Goal: Transaction & Acquisition: Purchase product/service

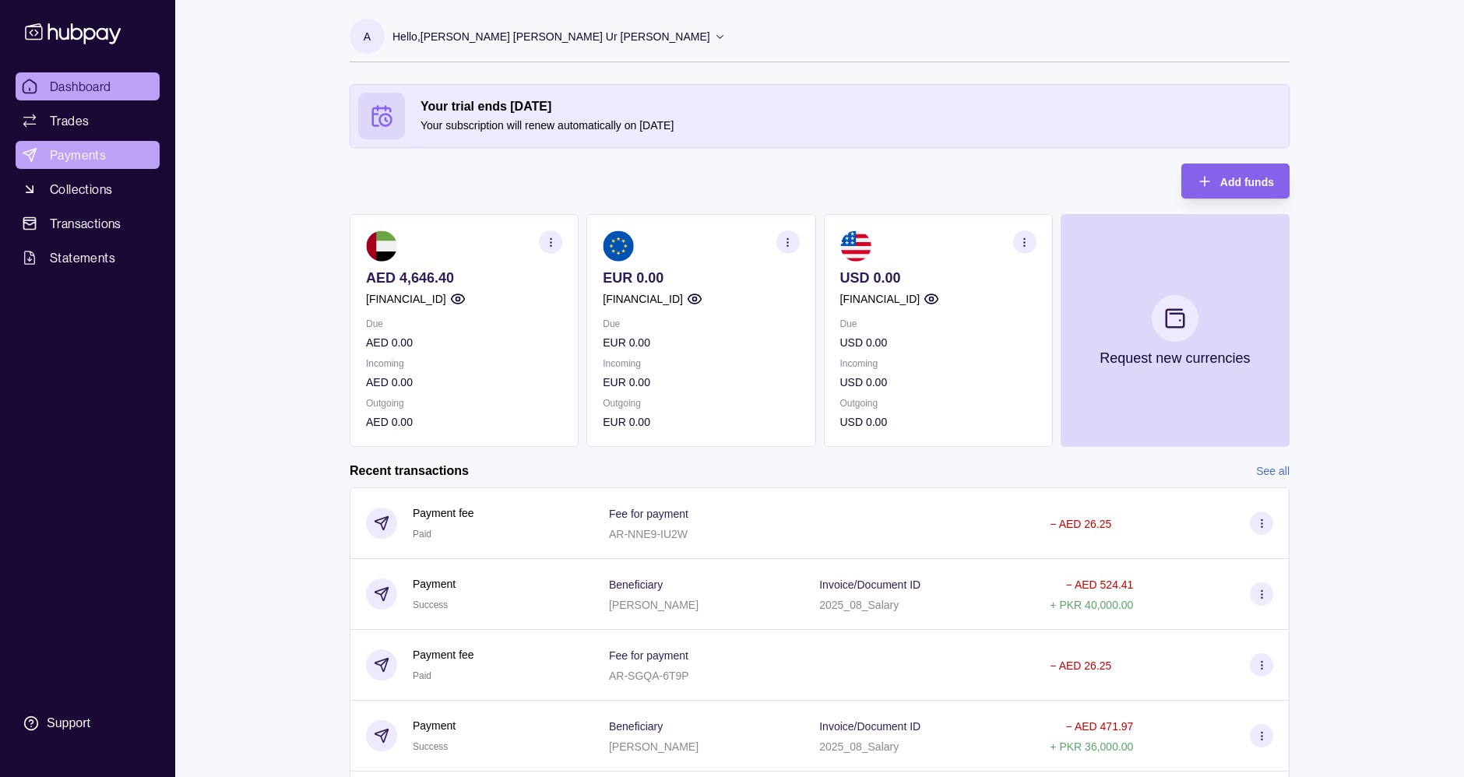
click at [97, 147] on span "Payments" at bounding box center [78, 155] width 56 height 19
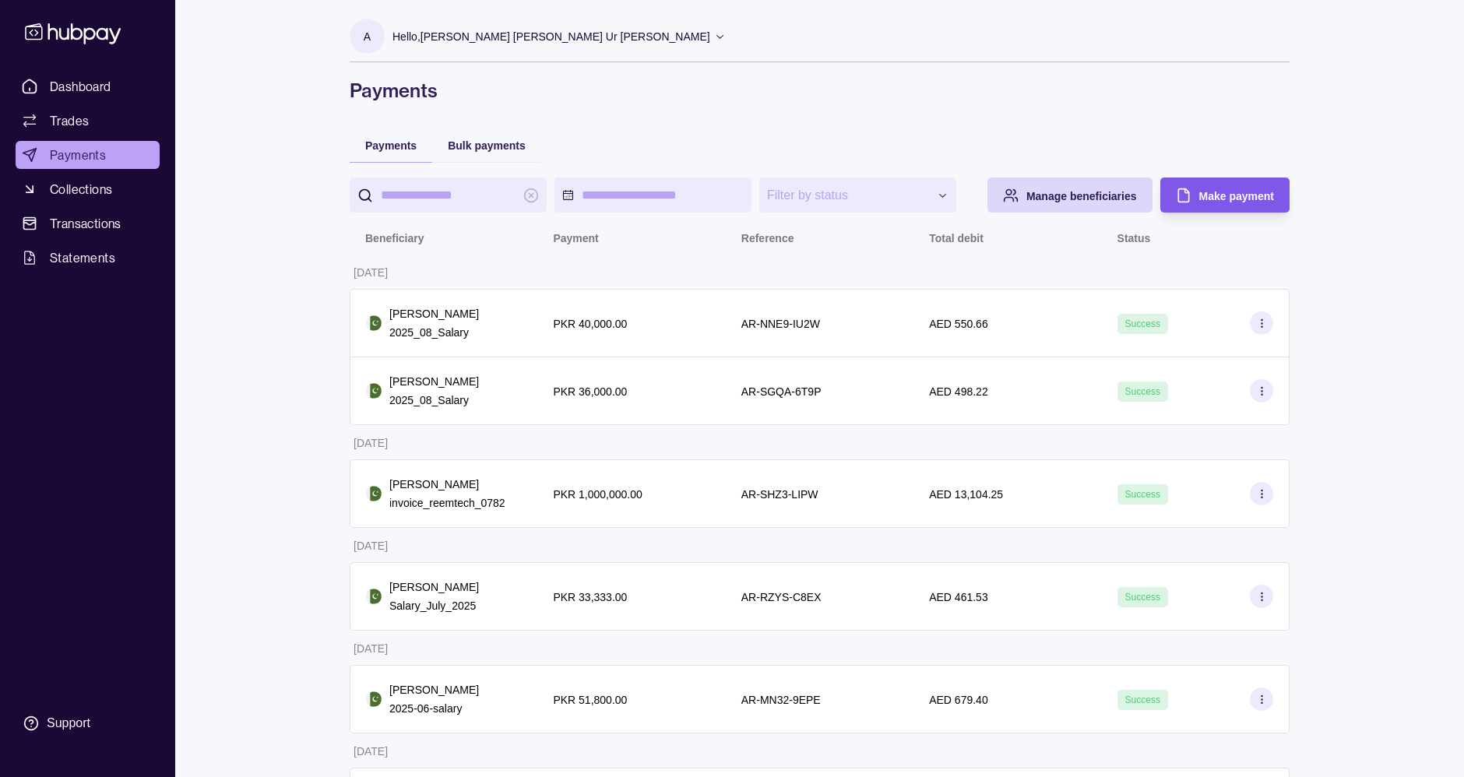
click at [1233, 194] on span "Make payment" at bounding box center [1236, 196] width 75 height 12
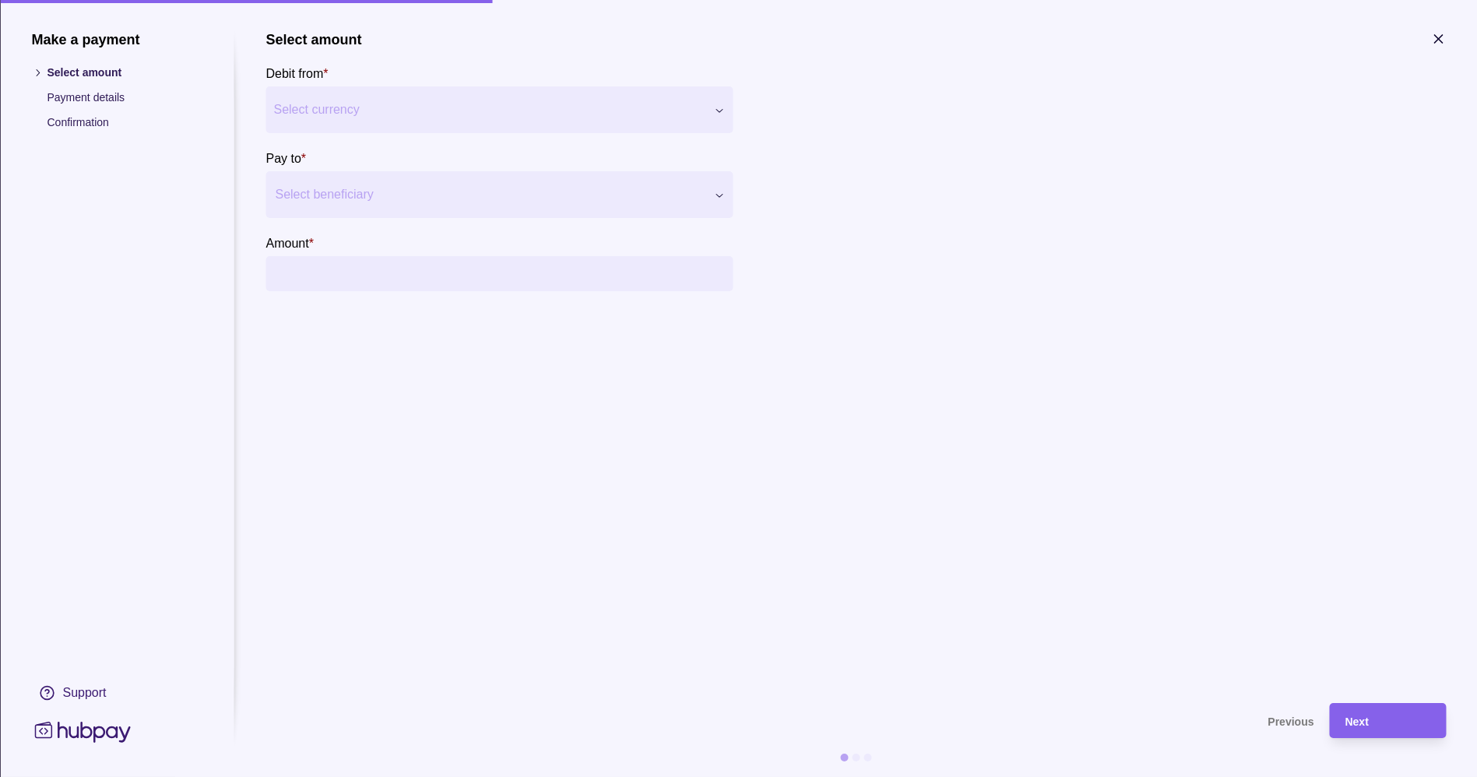
click at [360, 192] on div at bounding box center [489, 195] width 429 height 22
type input "****"
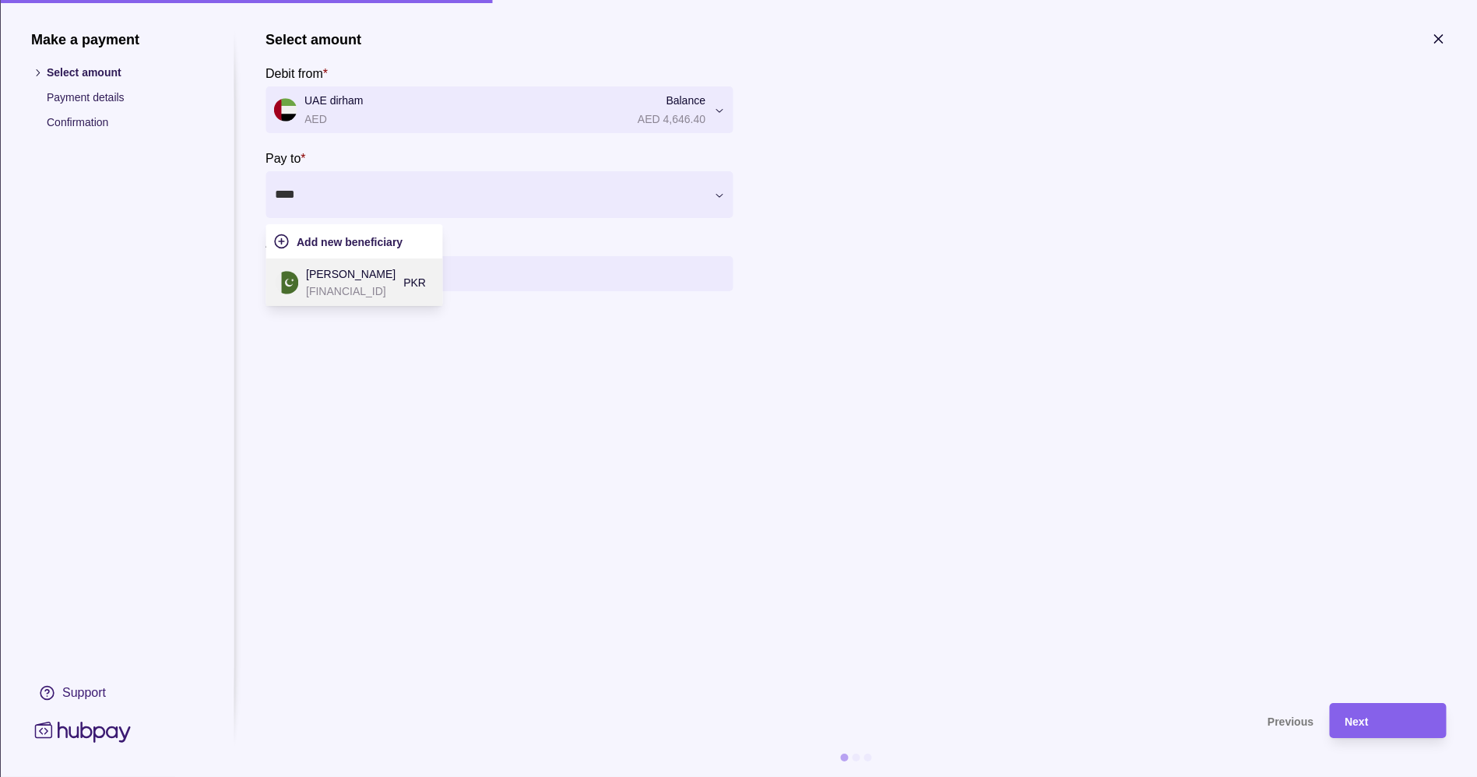
click at [382, 283] on p "[FINANCIAL_ID]" at bounding box center [351, 291] width 90 height 17
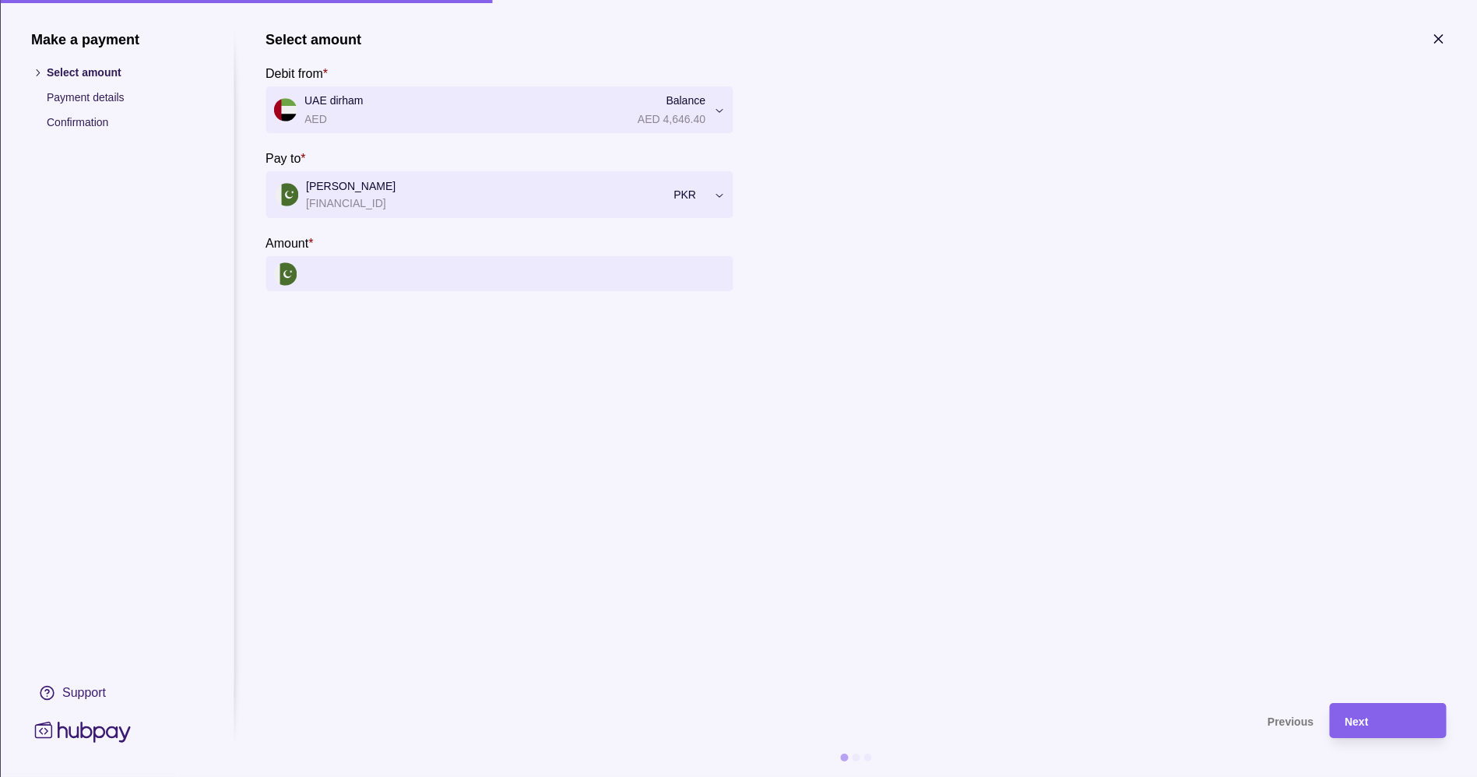
click at [462, 261] on input "Amount *" at bounding box center [514, 273] width 420 height 35
click at [462, 278] on input "Amount *" at bounding box center [514, 273] width 420 height 35
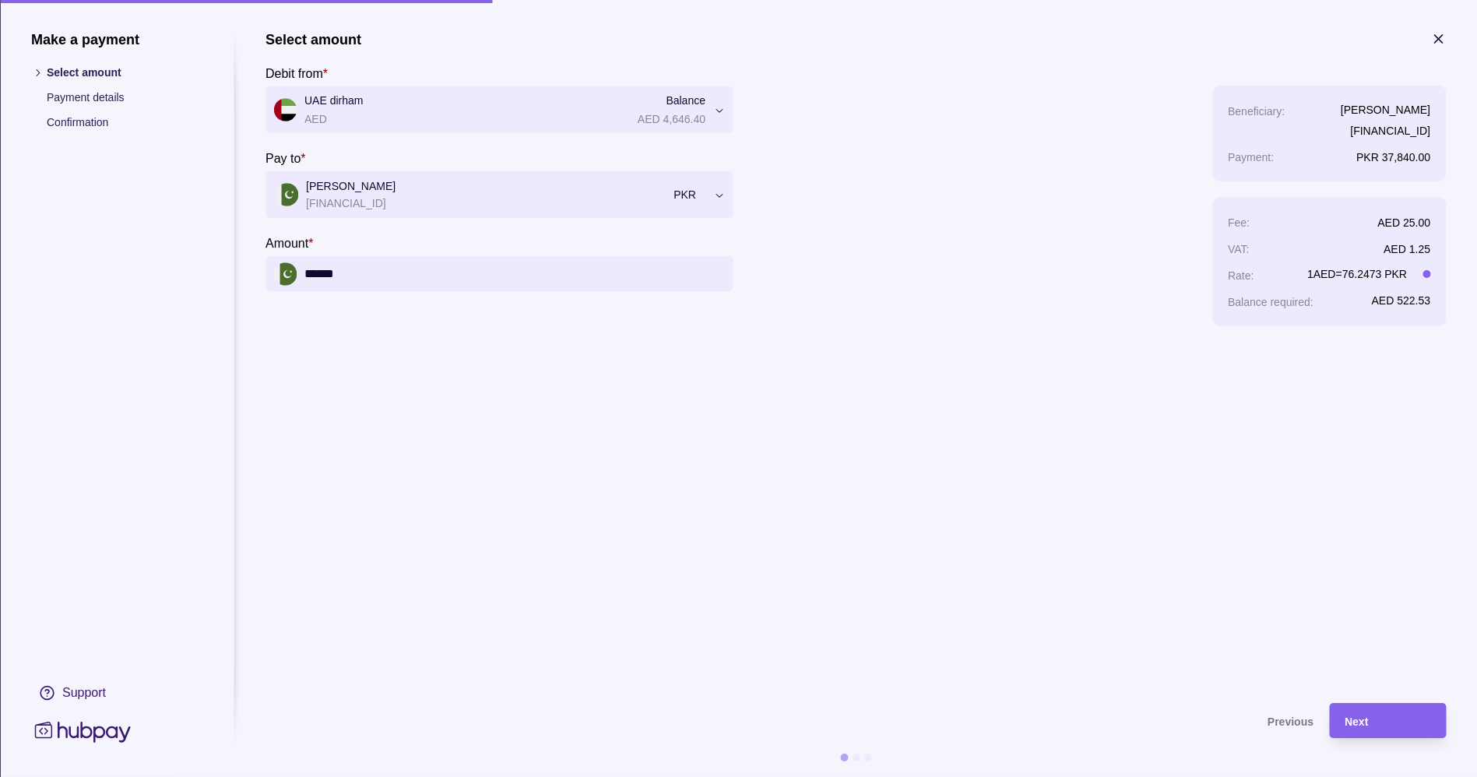
type input "******"
click at [1279, 597] on section "**********" at bounding box center [856, 359] width 1180 height 656
click at [1382, 712] on div "Next" at bounding box center [1388, 721] width 86 height 19
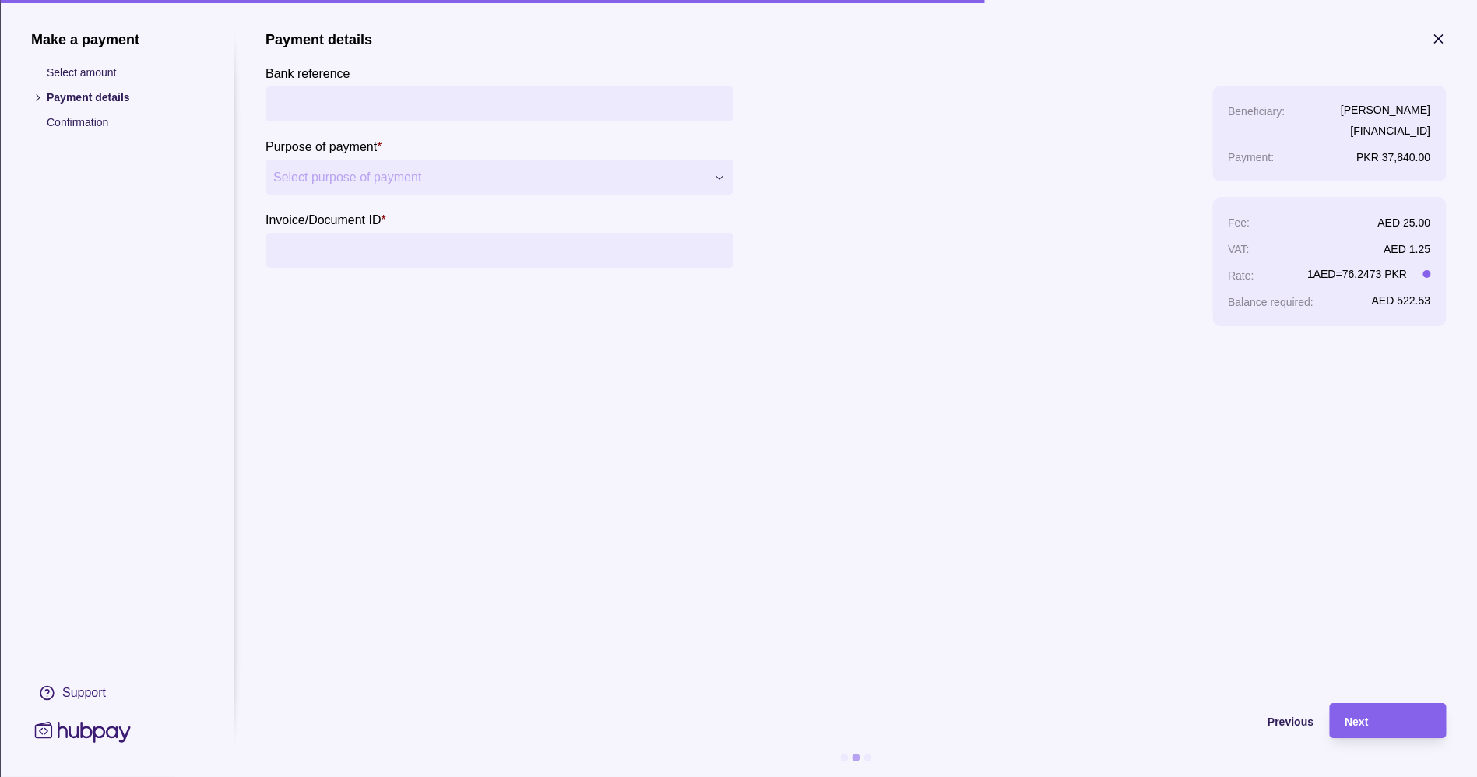
click at [533, 97] on input "Bank reference" at bounding box center [499, 103] width 452 height 35
click at [608, 107] on input "Bank reference" at bounding box center [499, 103] width 452 height 35
type input "**********"
click at [561, 152] on section "**********" at bounding box center [499, 166] width 467 height 58
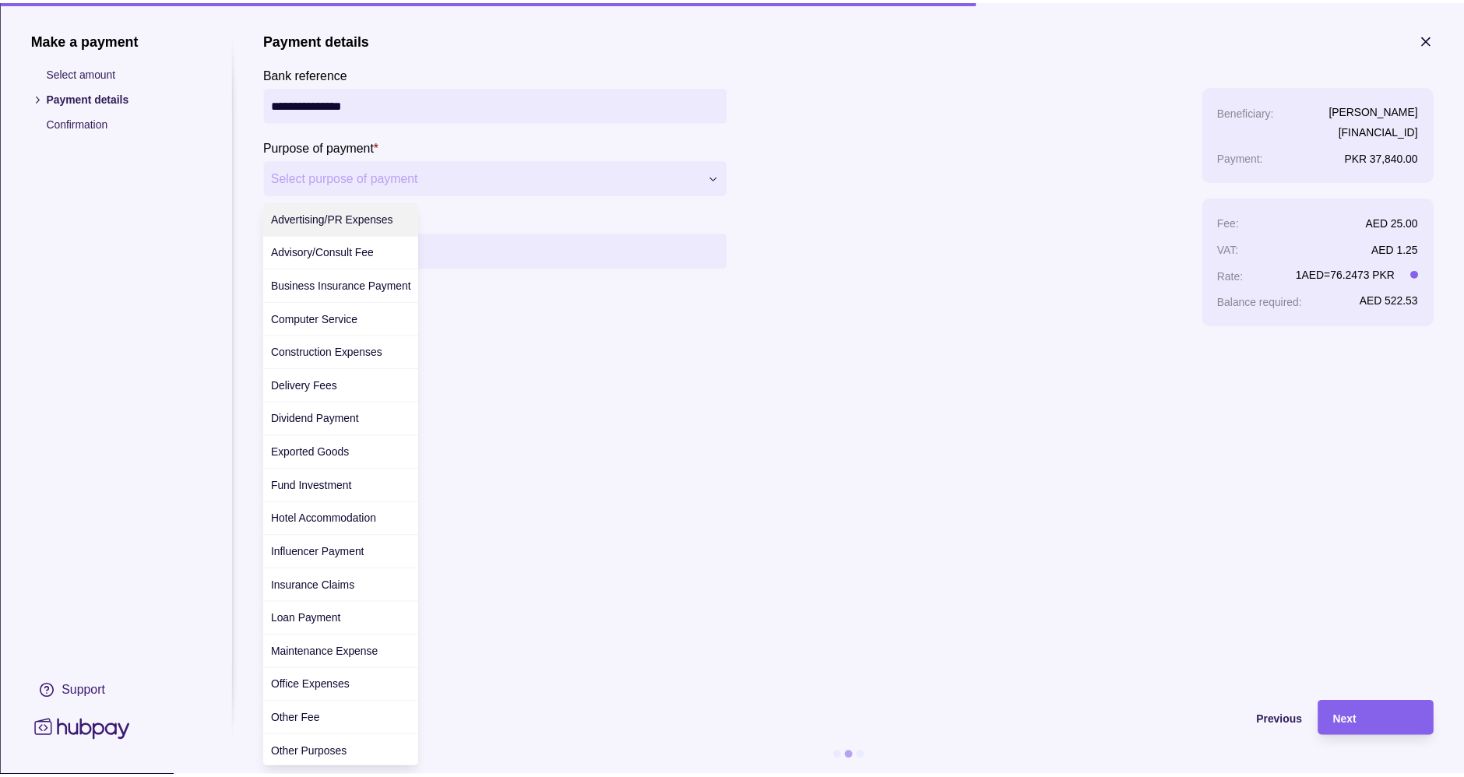
scroll to position [364, 0]
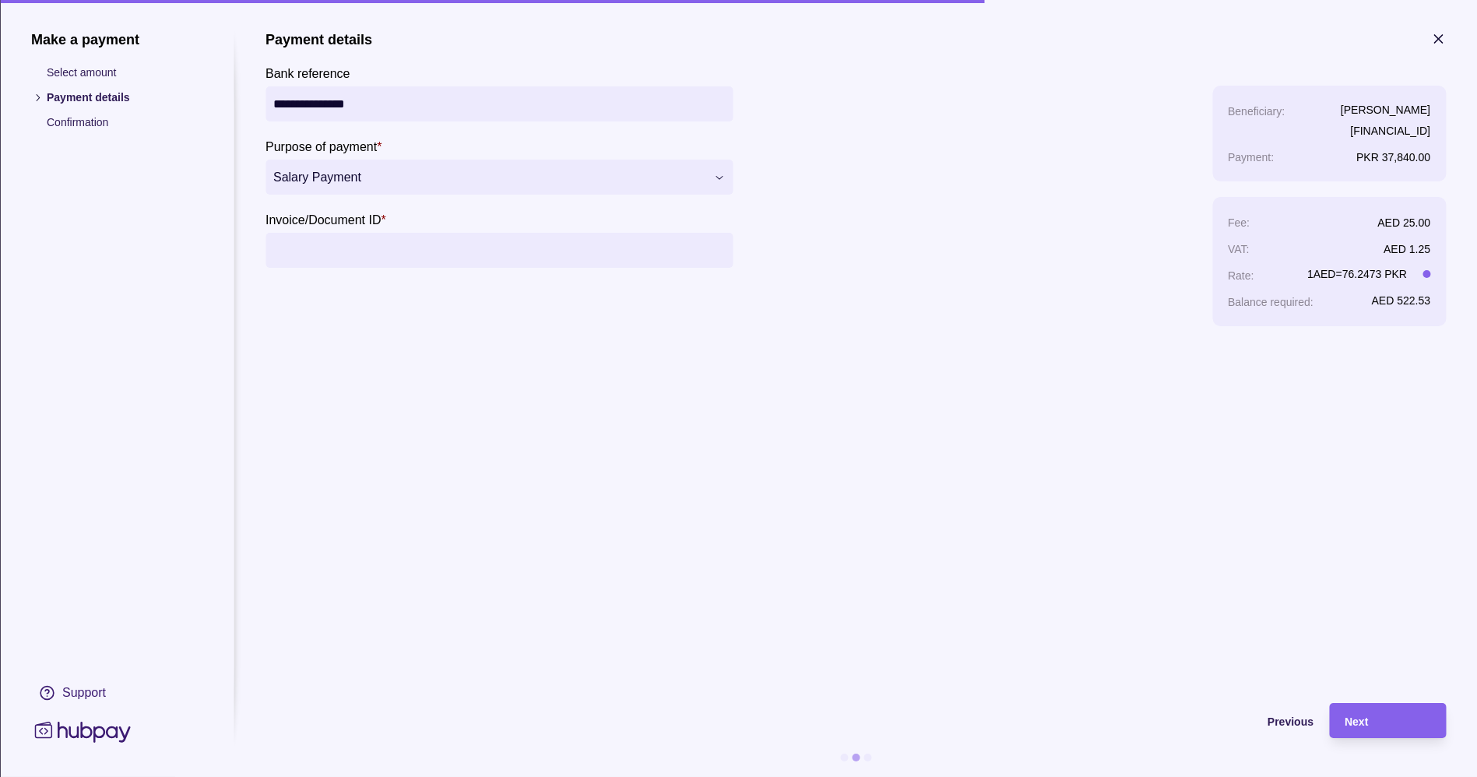
click at [462, 242] on input "Invoice/Document ID *" at bounding box center [499, 250] width 452 height 35
type input "**********"
click at [938, 397] on section "**********" at bounding box center [856, 359] width 1180 height 656
click at [1383, 724] on div "Next" at bounding box center [1388, 721] width 86 height 19
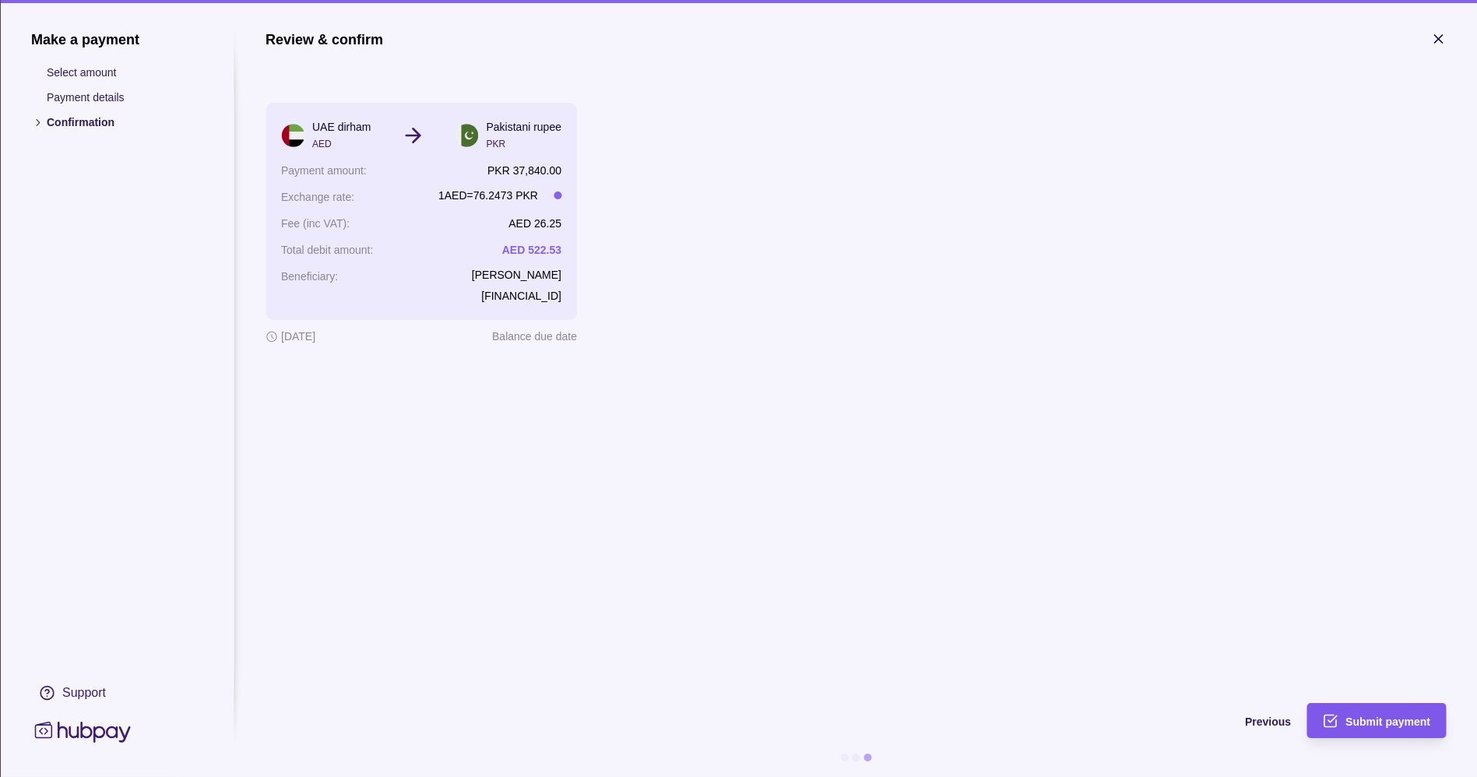
click at [1402, 727] on span "Submit payment" at bounding box center [1388, 722] width 85 height 12
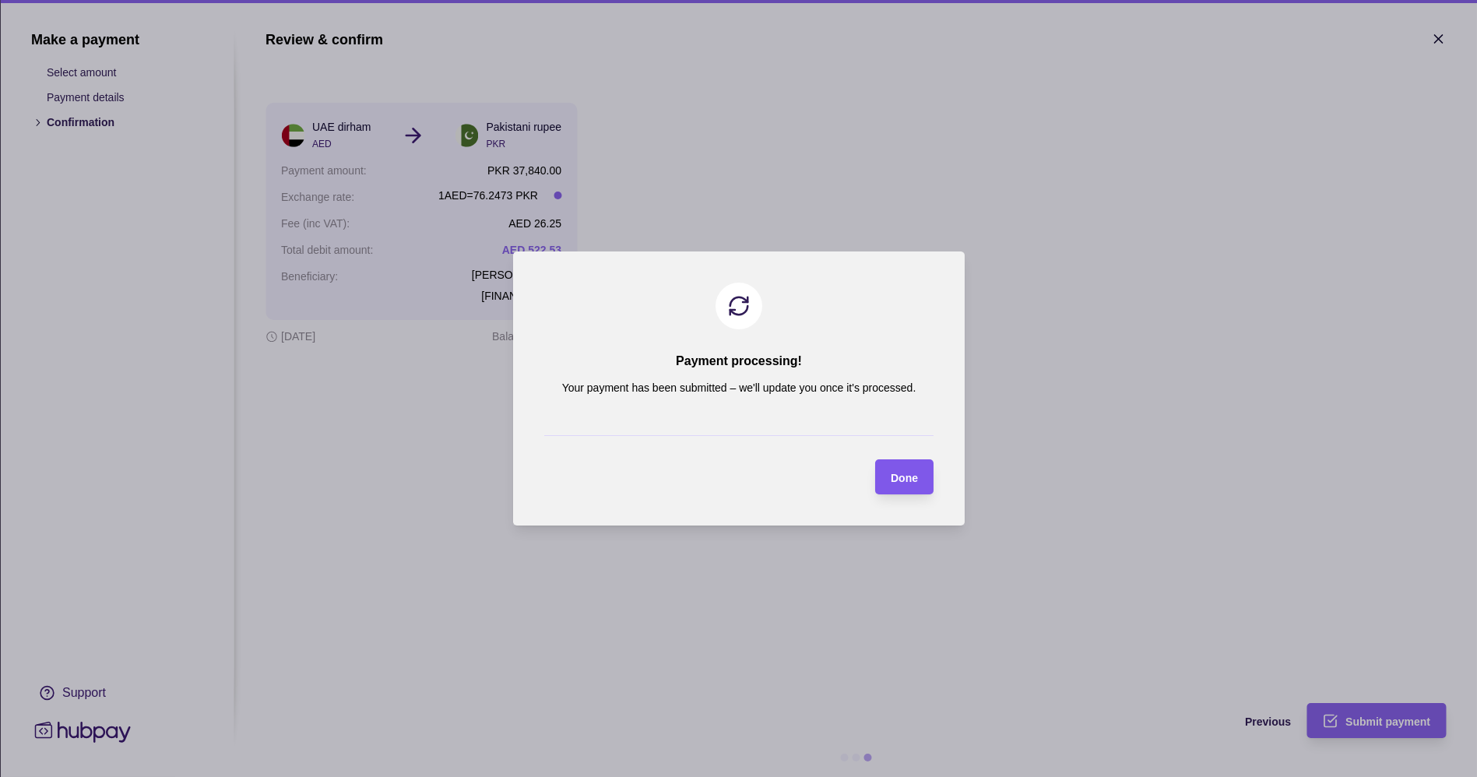
click at [905, 477] on span "Done" at bounding box center [904, 478] width 27 height 12
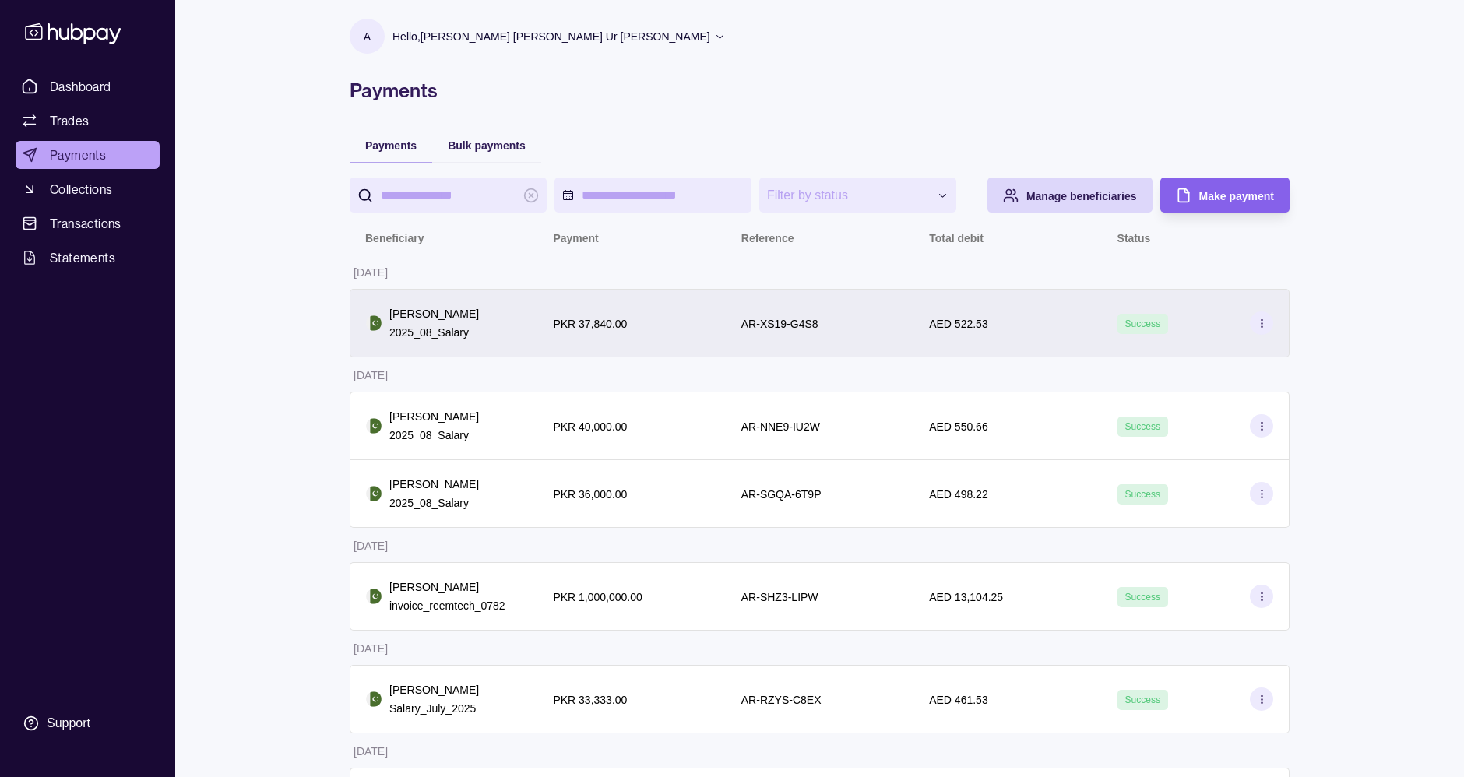
click at [681, 323] on div "PKR 37,840.00" at bounding box center [631, 323] width 157 height 19
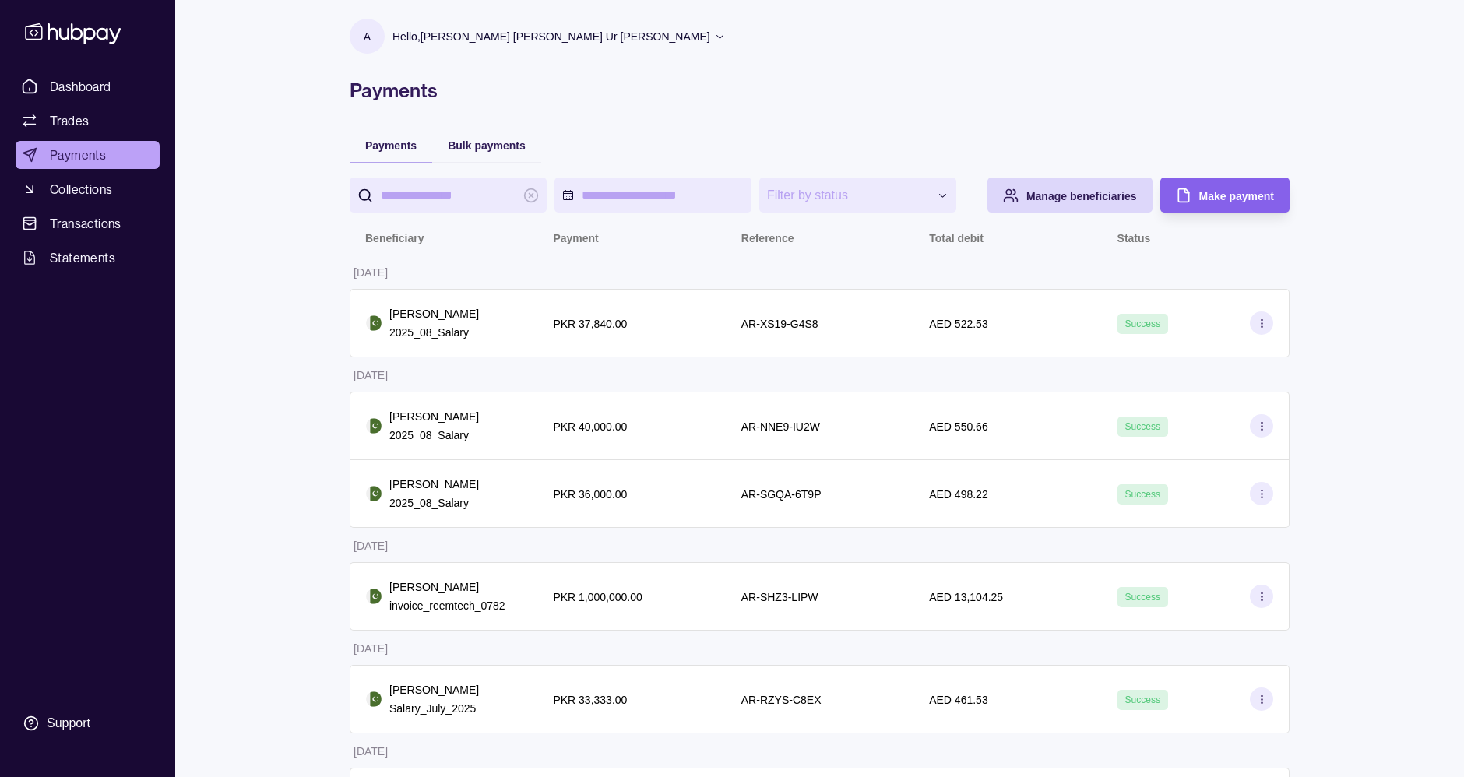
click at [766, 114] on html "**********" at bounding box center [732, 528] width 1464 height 1057
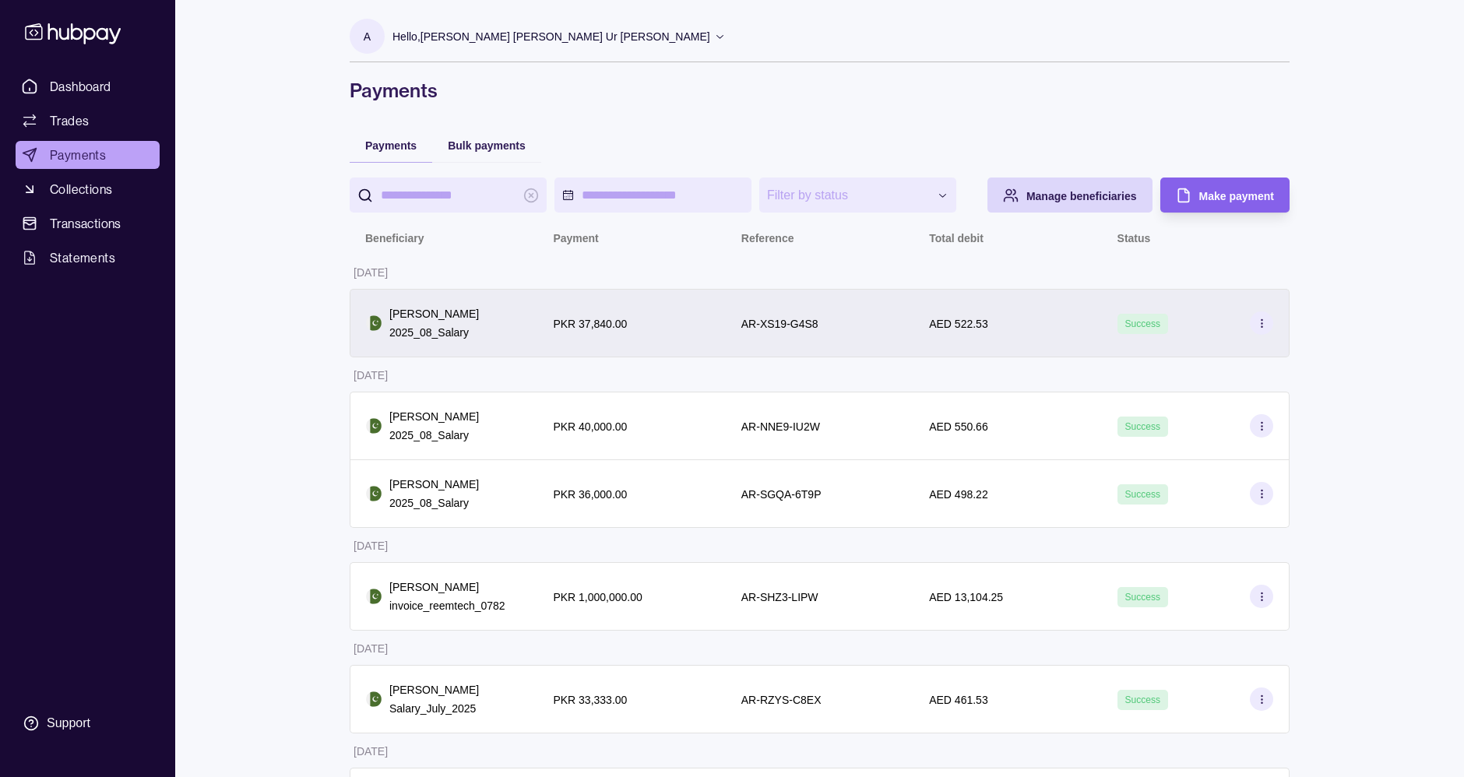
click at [1258, 314] on section at bounding box center [1261, 322] width 23 height 23
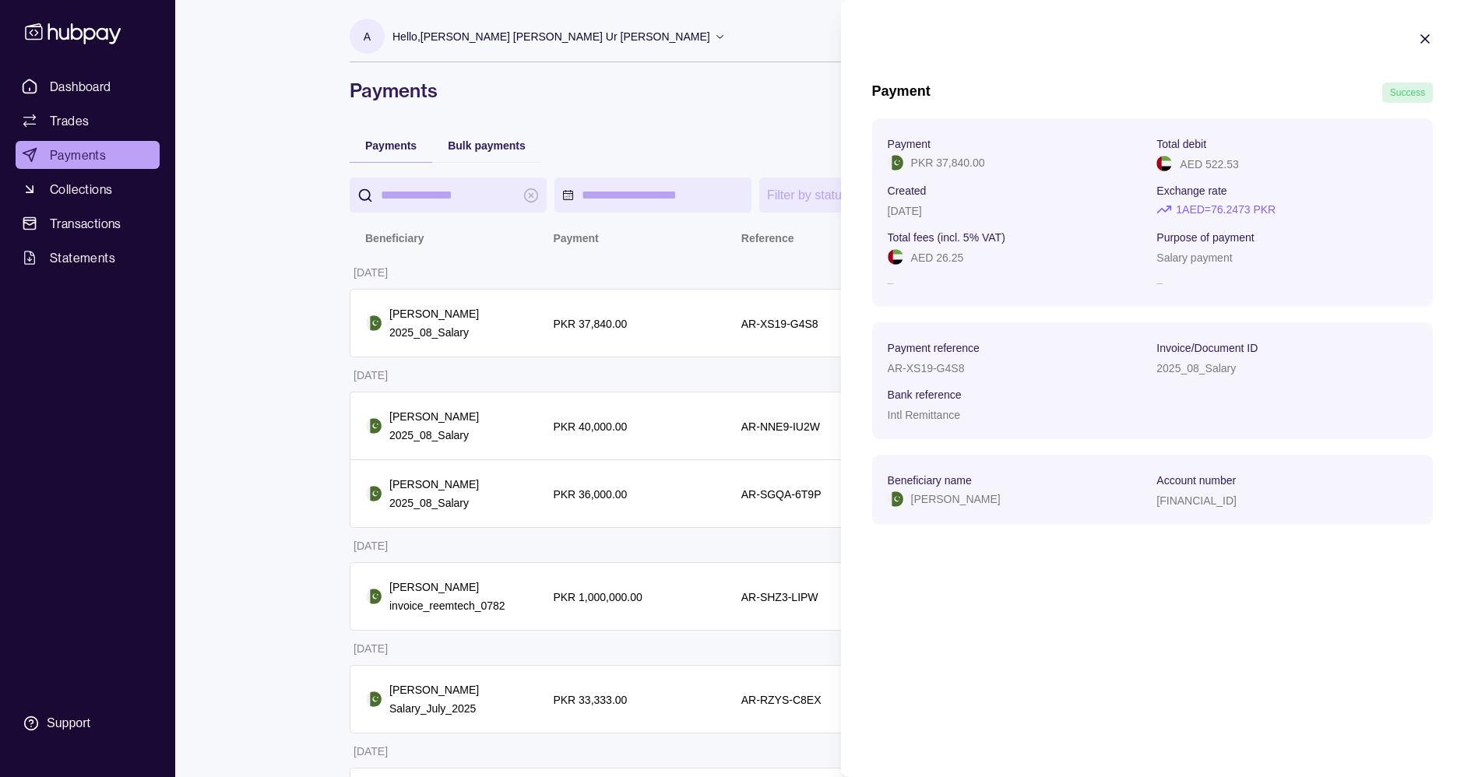
click at [1407, 87] on span "Success" at bounding box center [1407, 92] width 35 height 11
click at [1168, 243] on p "Purpose of payment" at bounding box center [1204, 237] width 97 height 12
click at [1433, 39] on section "Payment Success Payment PKR 37,840.00 Total debit AED 522.53 Created [DATE] Exc…" at bounding box center [1152, 286] width 623 height 572
click at [1431, 39] on icon "button" at bounding box center [1425, 39] width 16 height 16
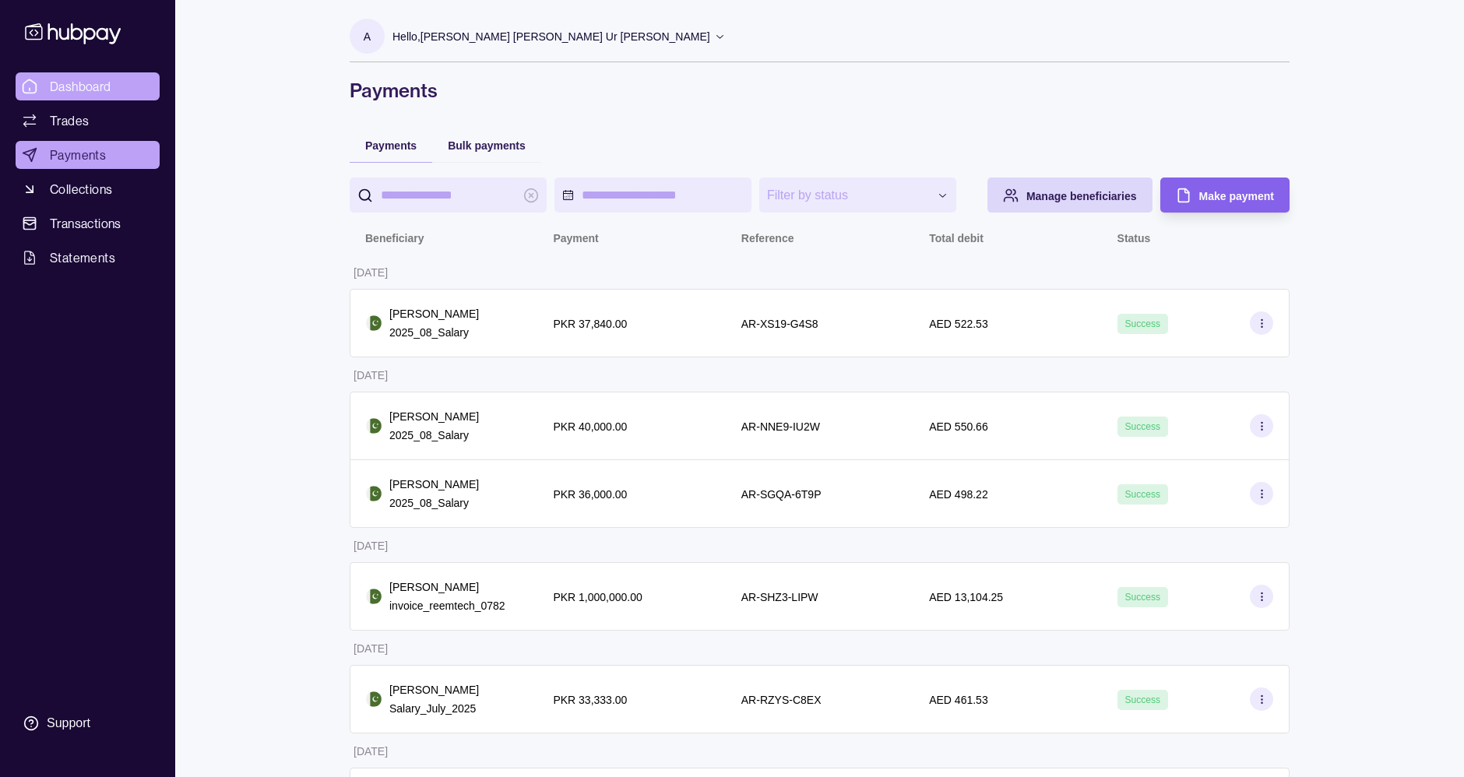
click at [86, 93] on span "Dashboard" at bounding box center [81, 86] width 62 height 19
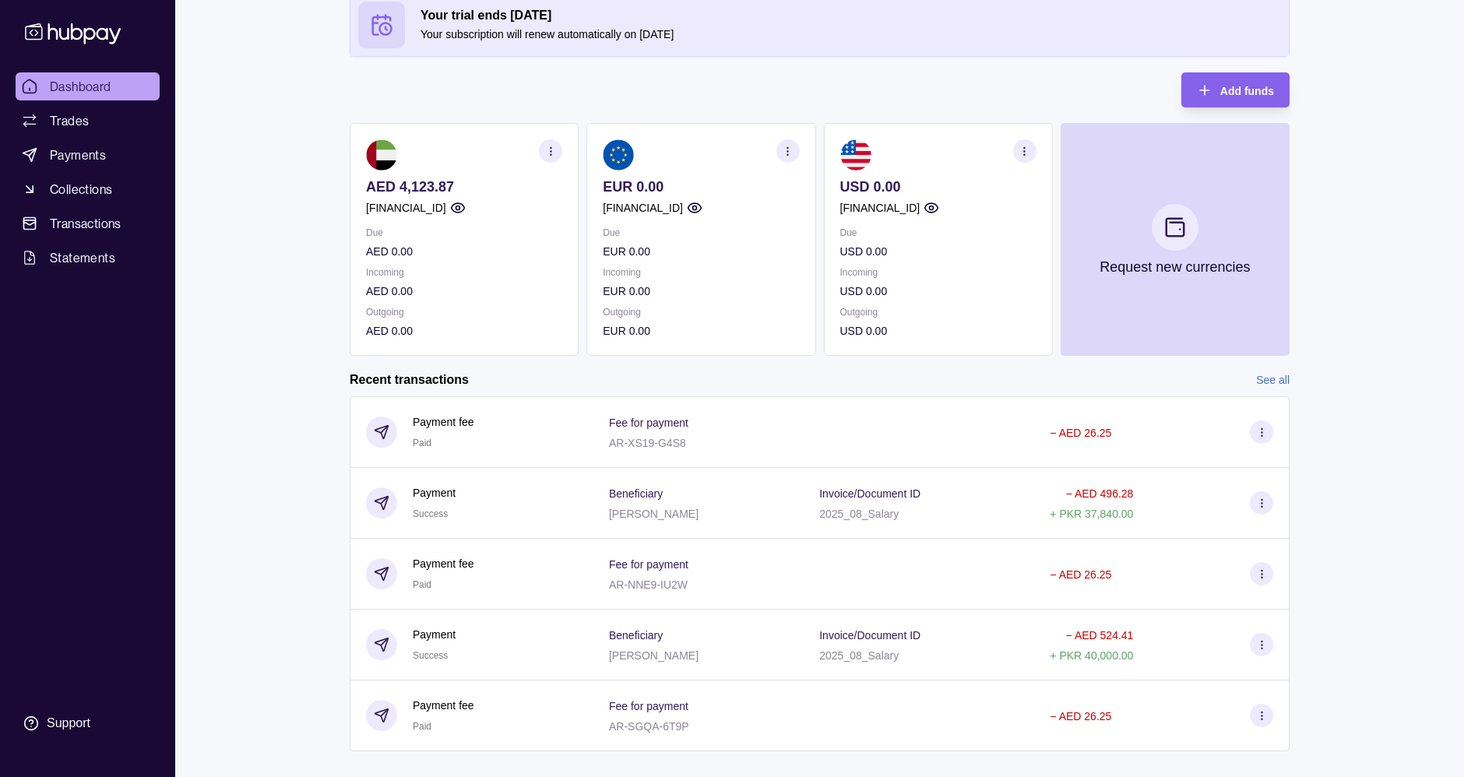
scroll to position [115, 0]
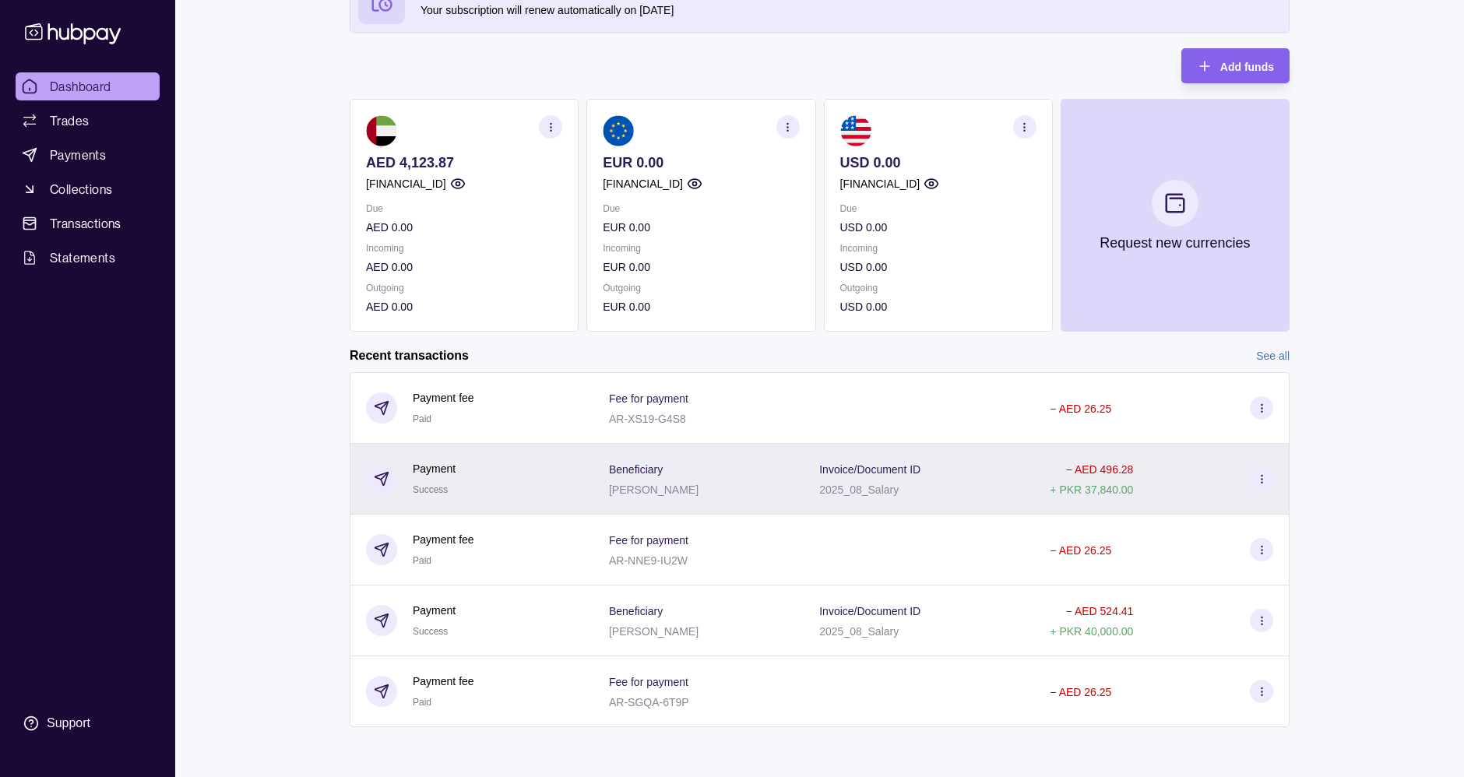
click at [883, 463] on p "Invoice/Document ID" at bounding box center [869, 469] width 101 height 12
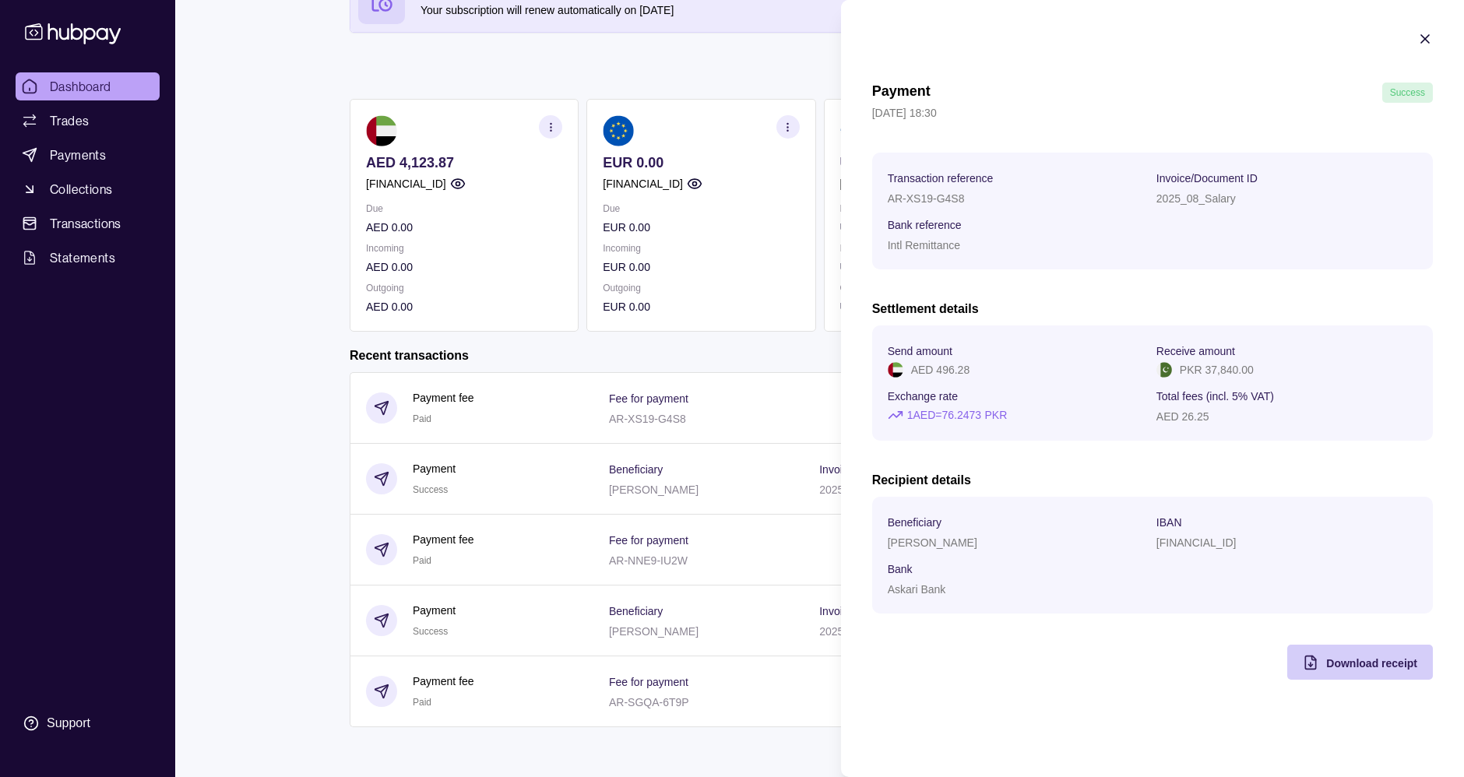
click at [1355, 670] on span "Download receipt" at bounding box center [1371, 663] width 91 height 12
click at [288, 456] on html "Dashboard Trades Payments Collections Transactions Statements Support A Hello, …" at bounding box center [732, 331] width 1464 height 892
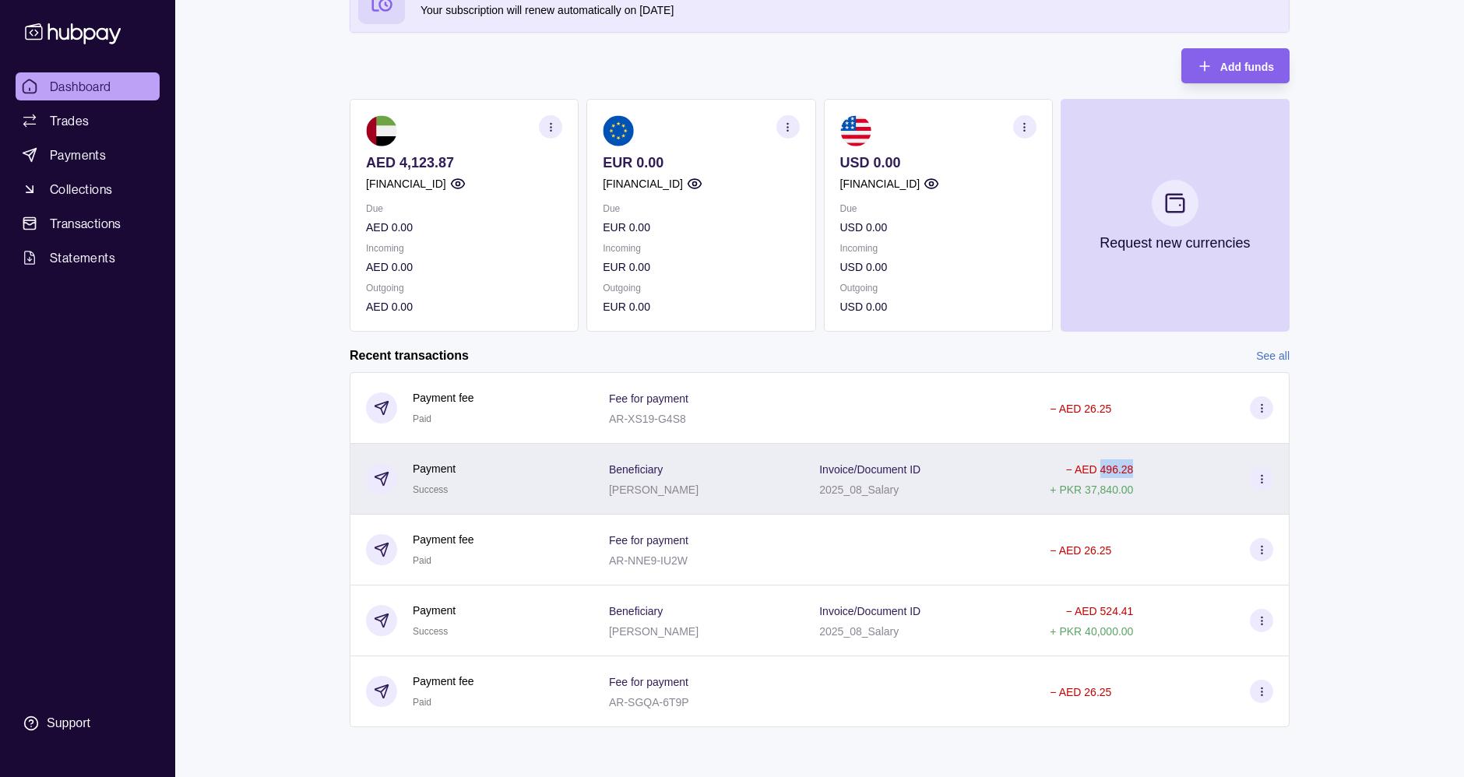
drag, startPoint x: 1159, startPoint y: 470, endPoint x: 1119, endPoint y: 470, distance: 40.5
click at [1119, 470] on div "− AED 496.28 + PKR 37,840.00" at bounding box center [1161, 478] width 223 height 39
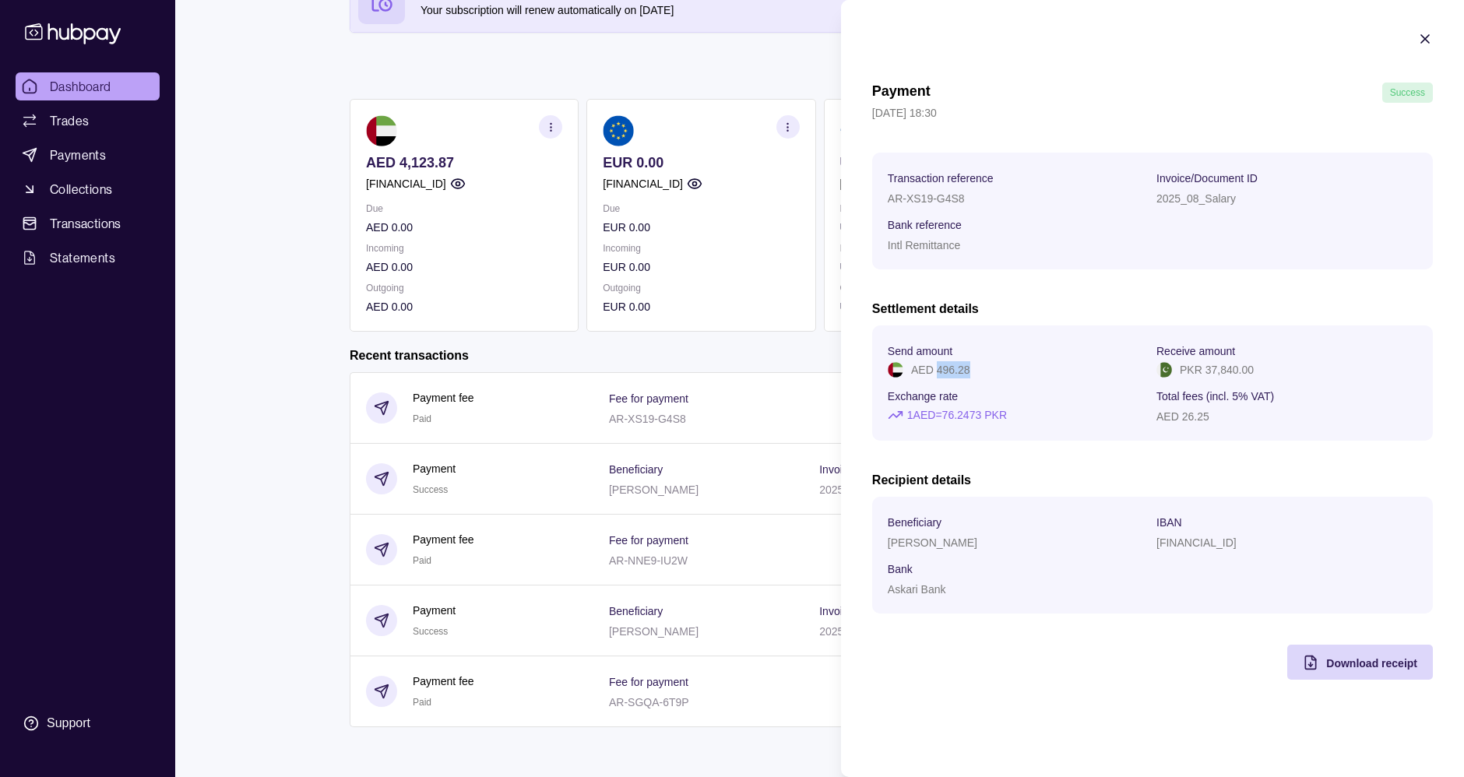
drag, startPoint x: 976, startPoint y: 370, endPoint x: 938, endPoint y: 371, distance: 38.9
click at [938, 371] on div "AED 496.28" at bounding box center [1018, 369] width 261 height 17
copy p "496.28"
drag, startPoint x: 1208, startPoint y: 420, endPoint x: 1200, endPoint y: 419, distance: 7.8
click at [1200, 419] on p "AED 26.25" at bounding box center [1182, 416] width 53 height 12
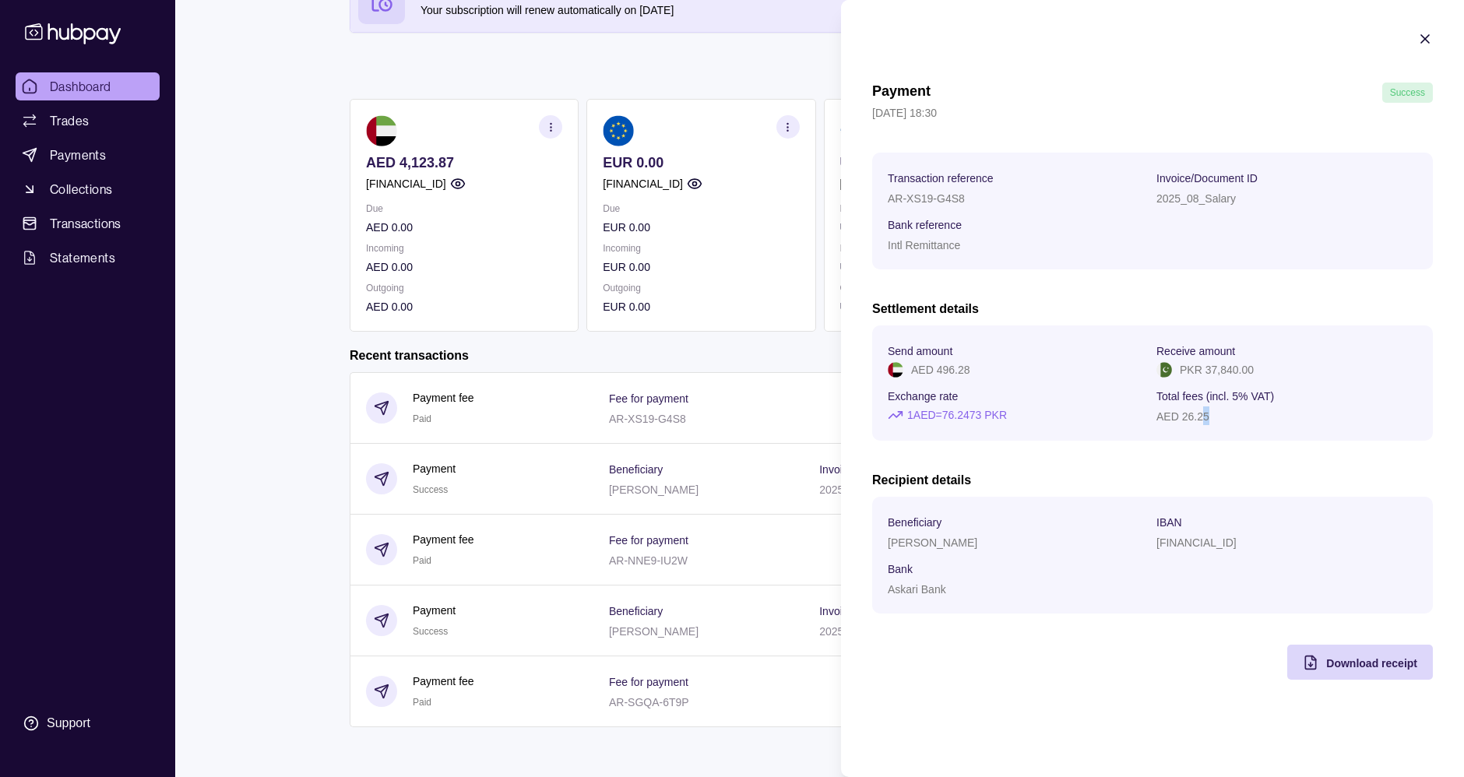
click at [1200, 419] on p "AED 26.25" at bounding box center [1182, 416] width 53 height 12
drag, startPoint x: 1221, startPoint y: 421, endPoint x: 1189, endPoint y: 417, distance: 32.3
click at [1189, 417] on div "AED 26.25" at bounding box center [1286, 415] width 261 height 19
click at [1427, 38] on icon "button" at bounding box center [1425, 39] width 16 height 16
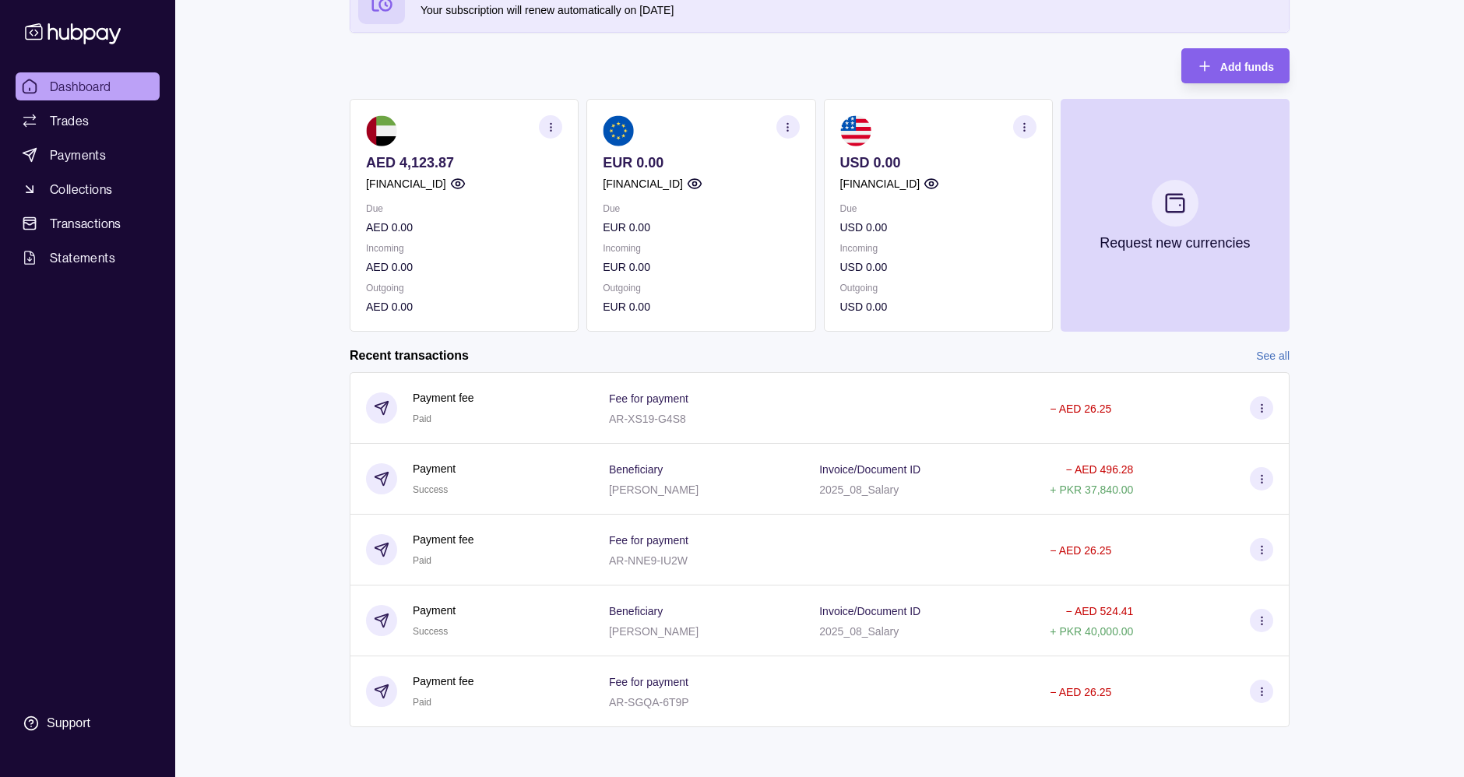
scroll to position [0, 0]
